Goal: Transaction & Acquisition: Obtain resource

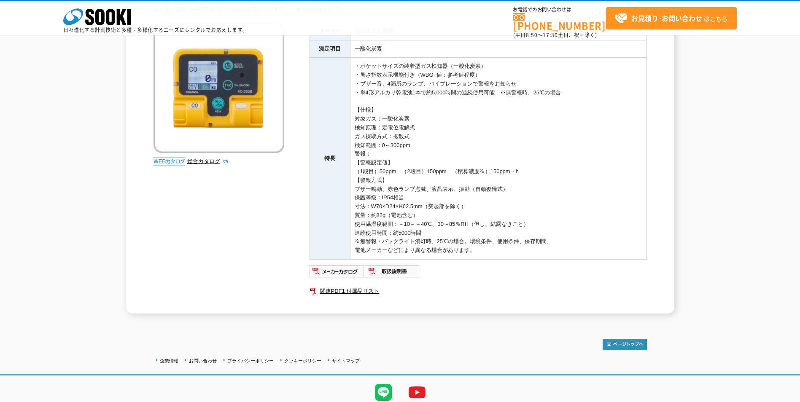
scroll to position [127, 0]
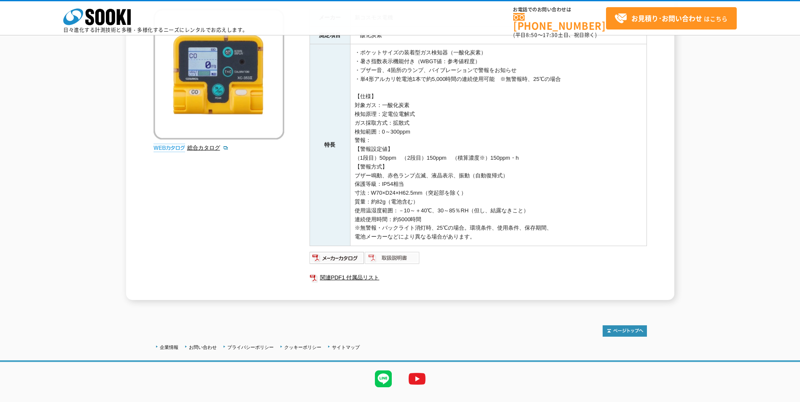
click at [401, 262] on img at bounding box center [392, 257] width 55 height 13
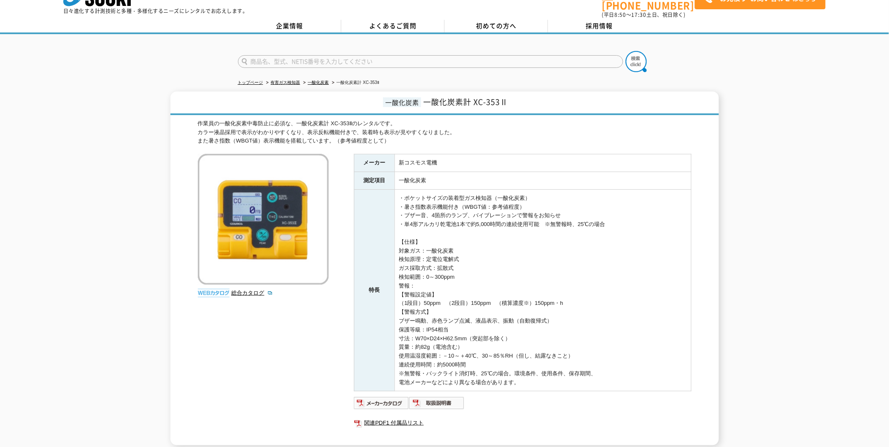
scroll to position [0, 0]
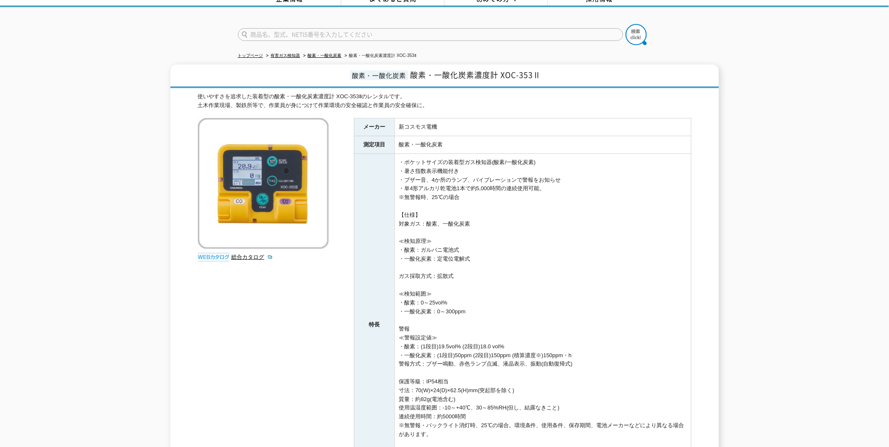
scroll to position [47, 0]
click at [201, 119] on img at bounding box center [263, 184] width 131 height 131
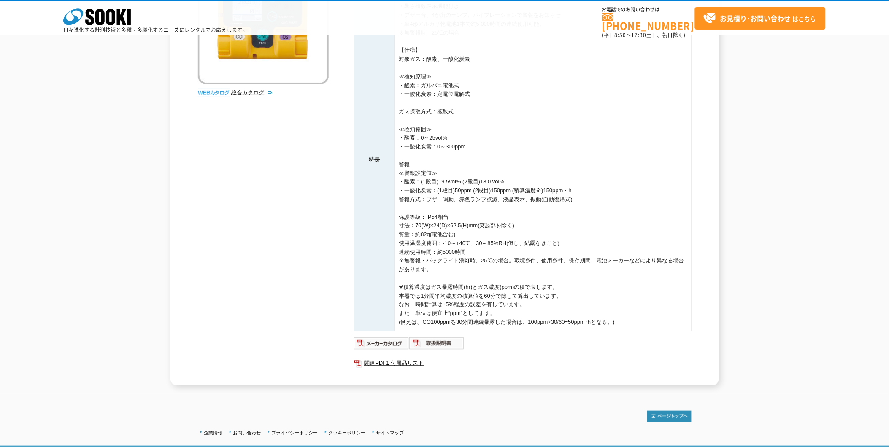
scroll to position [186, 0]
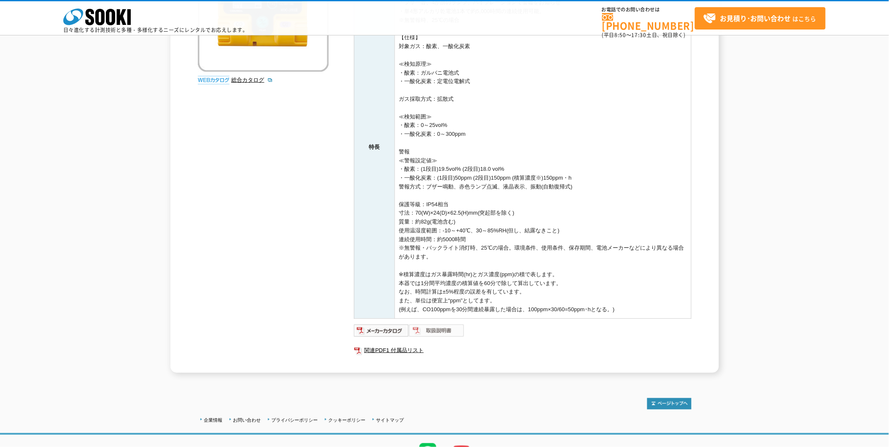
click at [409, 324] on img at bounding box center [436, 330] width 55 height 13
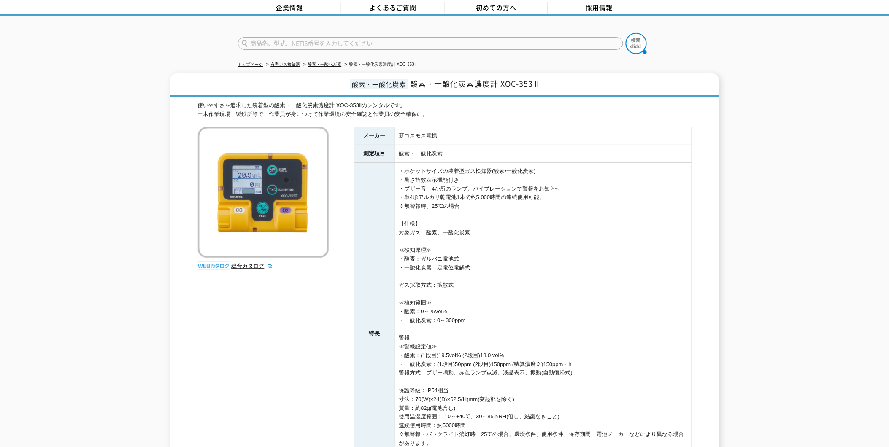
scroll to position [0, 0]
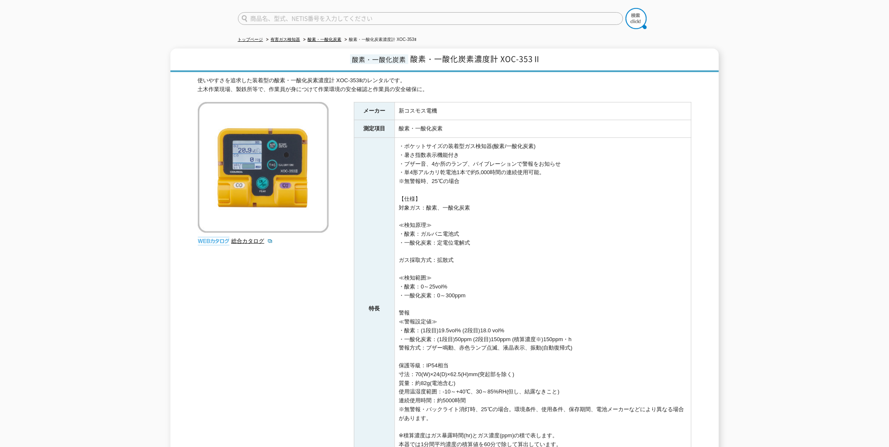
scroll to position [47, 0]
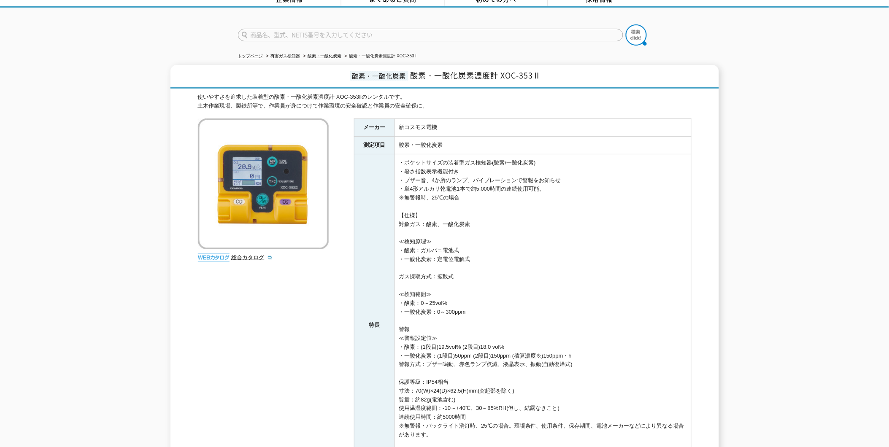
click at [199, 119] on img at bounding box center [263, 184] width 131 height 131
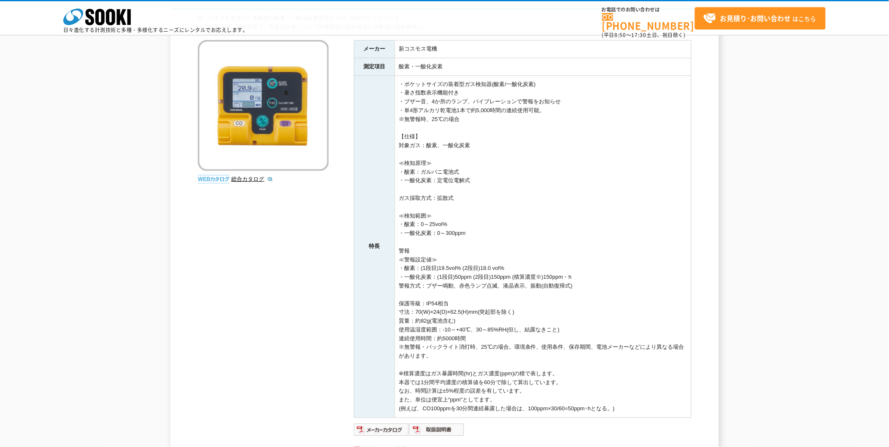
scroll to position [94, 0]
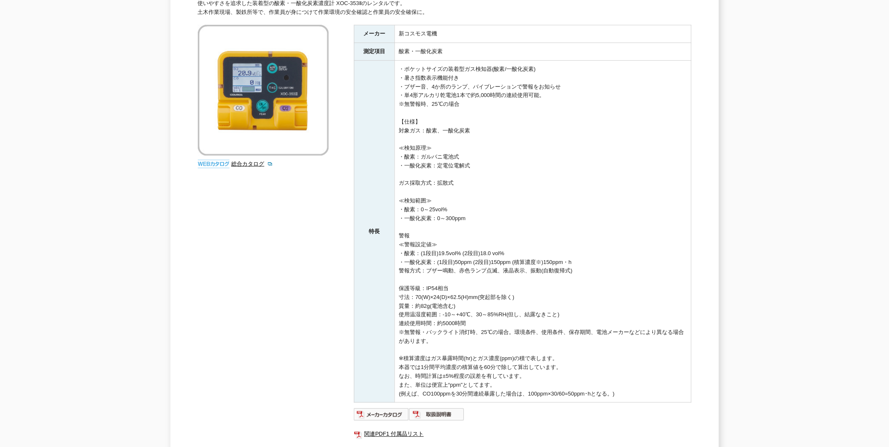
scroll to position [94, 0]
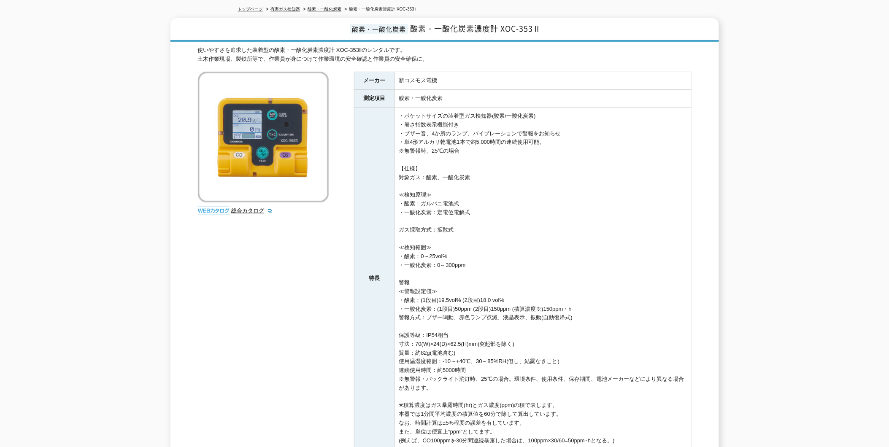
click at [639, 228] on div "メーカー 新コスモス電機 測定項目 酸素・一酸化炭素 特長 ・ポケットサイズの装着型ガス検知器(酸素/一酸化炭素) ・暑さ指数表示機能付き ・ブザー音、4か所…" at bounding box center [522, 288] width 337 height 432
